Goal: Information Seeking & Learning: Find specific fact

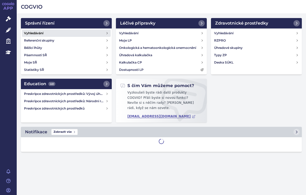
click at [38, 33] on h4 "Vyhledávání" at bounding box center [33, 33] width 19 height 5
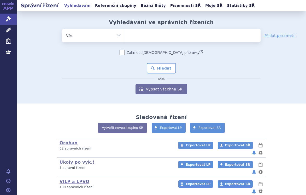
click at [154, 33] on ul at bounding box center [192, 34] width 135 height 11
click at [125, 33] on select at bounding box center [125, 35] width 0 height 13
click at [145, 34] on ul at bounding box center [192, 34] width 135 height 11
click at [125, 34] on select at bounding box center [125, 35] width 0 height 13
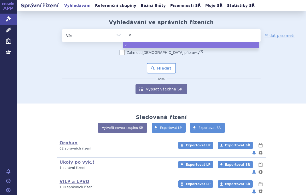
type input "vy"
type input "vylo"
type input "vyloy"
select select "vyloy"
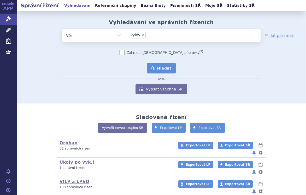
click at [156, 65] on button "Hledat" at bounding box center [161, 68] width 29 height 10
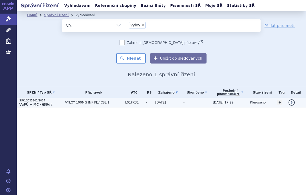
click at [70, 99] on td "VYLOY 100MG INF PLV CSL 1" at bounding box center [92, 103] width 60 height 10
